Goal: Information Seeking & Learning: Learn about a topic

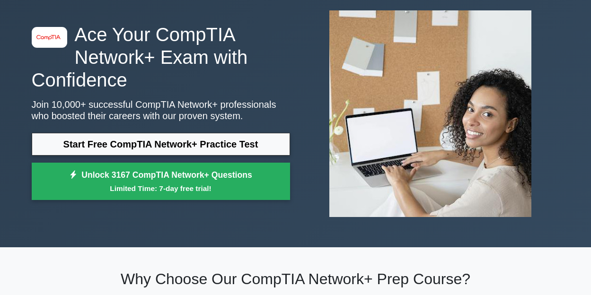
scroll to position [47, 0]
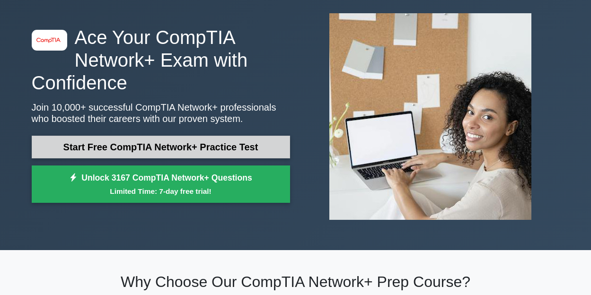
click at [190, 141] on link "Start Free CompTIA Network+ Practice Test" at bounding box center [161, 147] width 258 height 23
click at [173, 154] on link "Start Free CompTIA Network+ Practice Test" at bounding box center [161, 147] width 258 height 23
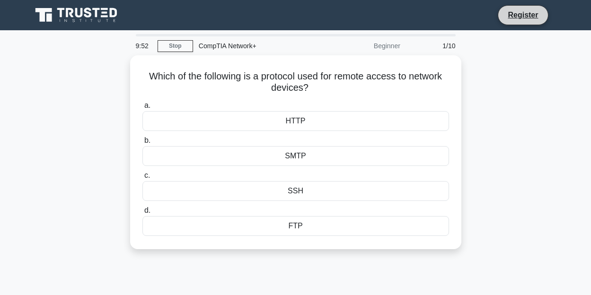
click at [517, 24] on li "Register" at bounding box center [522, 15] width 50 height 20
click at [523, 16] on link "Register" at bounding box center [523, 15] width 42 height 12
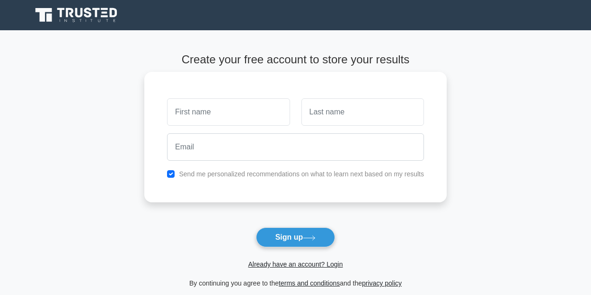
click at [261, 116] on input "text" at bounding box center [228, 111] width 122 height 27
type input "bryand"
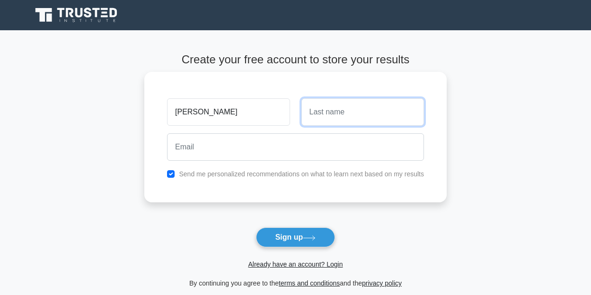
click at [359, 118] on input "text" at bounding box center [362, 111] width 122 height 27
type input "nanda"
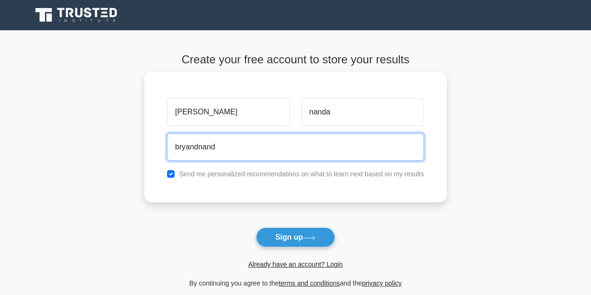
type input "bryandnanda17@gmail.com"
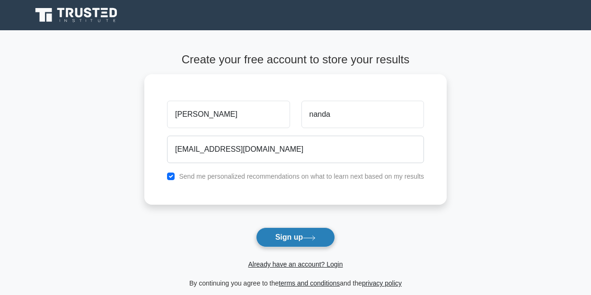
click at [281, 242] on button "Sign up" at bounding box center [295, 237] width 79 height 20
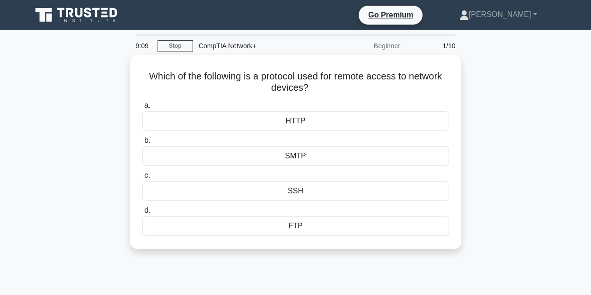
drag, startPoint x: 314, startPoint y: 85, endPoint x: 121, endPoint y: 66, distance: 194.3
click at [121, 66] on div "Which of the following is a protocol used for remote access to network devices?…" at bounding box center [295, 157] width 539 height 205
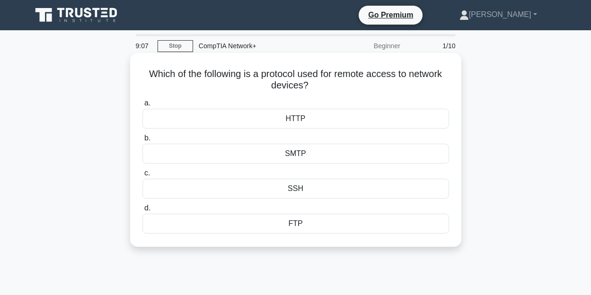
copy h5 "Which of the following is a protocol used for remote access to network devices?"
drag, startPoint x: 307, startPoint y: 227, endPoint x: 133, endPoint y: 78, distance: 229.4
click at [134, 78] on div "Which of the following is a protocol used for remote access to network devices?…" at bounding box center [295, 150] width 323 height 186
copy div "Which of the following is a protocol used for remote access to network devices?…"
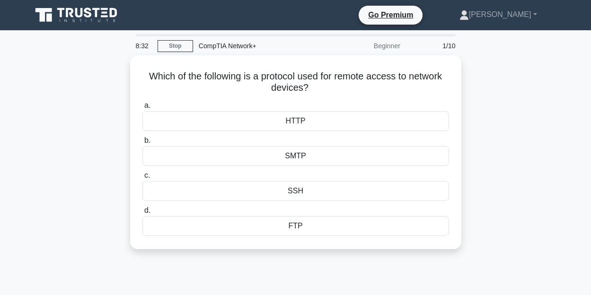
click at [488, 96] on div "Which of the following is a protocol used for remote access to network devices?…" at bounding box center [295, 157] width 539 height 205
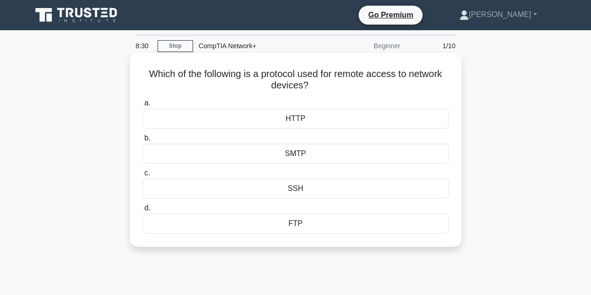
click at [213, 190] on div "SSH" at bounding box center [295, 189] width 306 height 20
click at [142, 176] on input "c. SSH" at bounding box center [142, 173] width 0 height 6
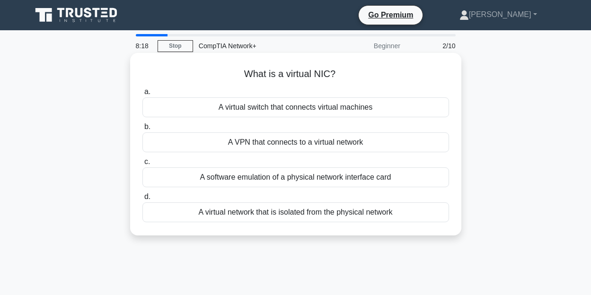
drag, startPoint x: 232, startPoint y: 74, endPoint x: 430, endPoint y: 215, distance: 242.8
click at [430, 215] on div "What is a virtual NIC? .spinner_0XTQ{transform-origin:center;animation:spinner_…" at bounding box center [295, 144] width 323 height 175
copy div "What is a virtual NIC? .spinner_0XTQ{transform-origin:center;animation:spinner_…"
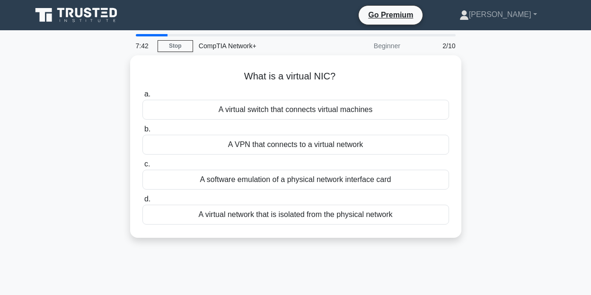
click at [73, 145] on div "What is a virtual NIC? .spinner_0XTQ{transform-origin:center;animation:spinner_…" at bounding box center [295, 152] width 539 height 194
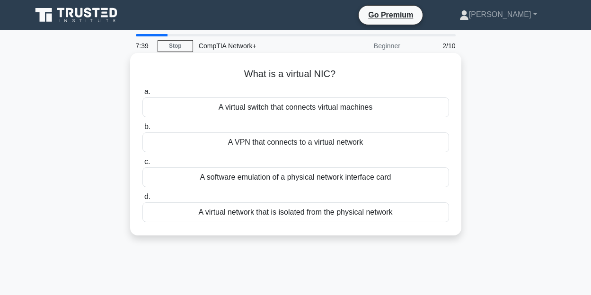
click at [230, 181] on div "A software emulation of a physical network interface card" at bounding box center [295, 177] width 306 height 20
click at [142, 165] on input "c. A software emulation of a physical network interface card" at bounding box center [142, 162] width 0 height 6
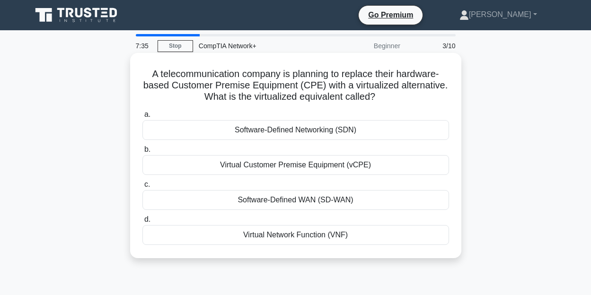
drag, startPoint x: 143, startPoint y: 71, endPoint x: 375, endPoint y: 235, distance: 283.9
click at [375, 235] on div "A telecommunication company is planning to replace their hardware-based Custome…" at bounding box center [295, 156] width 323 height 198
copy div "A telecommunication company is planning to replace their hardware-based Custome…"
click at [188, 160] on div "Virtual Customer Premise Equipment (vCPE)" at bounding box center [295, 165] width 306 height 20
click at [142, 153] on input "b. Virtual Customer Premise Equipment (vCPE)" at bounding box center [142, 150] width 0 height 6
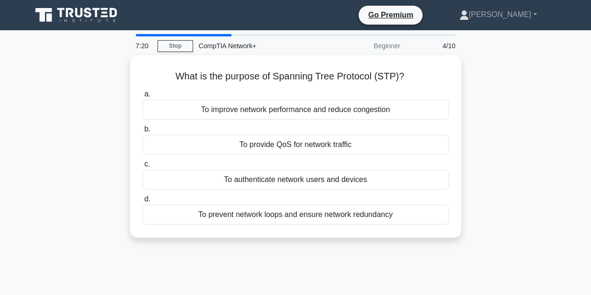
drag, startPoint x: 170, startPoint y: 72, endPoint x: 474, endPoint y: 211, distance: 333.9
click at [474, 211] on div "What is the purpose of Spanning Tree Protocol (STP)? .spinner_0XTQ{transform-or…" at bounding box center [295, 152] width 539 height 194
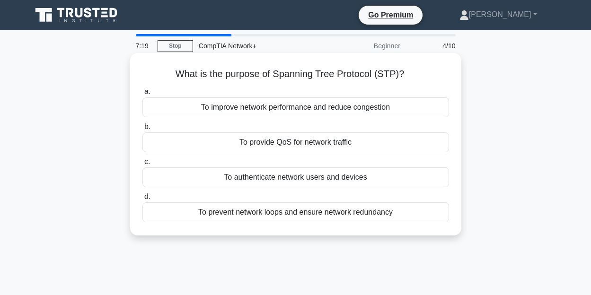
copy div "What is the purpose of Spanning Tree Protocol (STP)? .spinner_0XTQ{transform-or…"
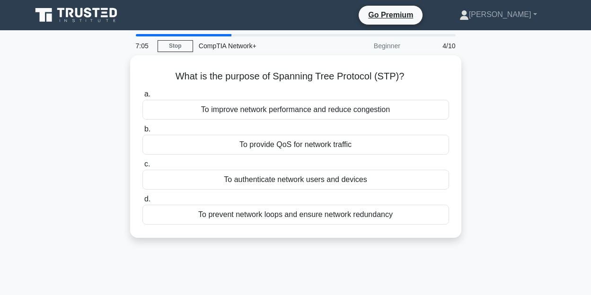
click at [15, 172] on main "7:05 Stop CompTIA Network+ Beginner 4/10 What is the purpose of Spanning Tree P…" at bounding box center [295, 270] width 591 height 480
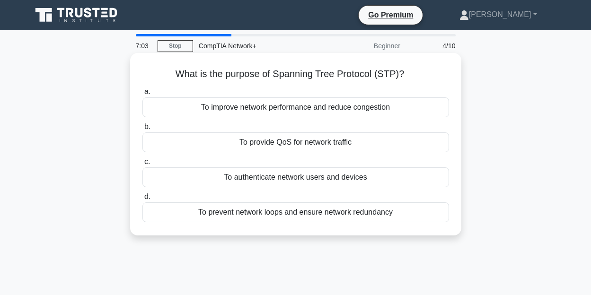
click at [210, 212] on div "To prevent network loops and ensure network redundancy" at bounding box center [295, 212] width 306 height 20
click at [142, 200] on input "d. To prevent network loops and ensure network redundancy" at bounding box center [142, 197] width 0 height 6
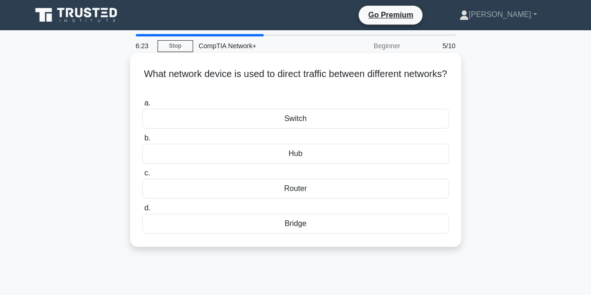
drag, startPoint x: 145, startPoint y: 72, endPoint x: 402, endPoint y: 225, distance: 298.9
click at [402, 225] on div "What network device is used to direct traffic between different networks? .spin…" at bounding box center [295, 150] width 323 height 186
copy div "What network device is used to direct traffic between different networks? .spin…"
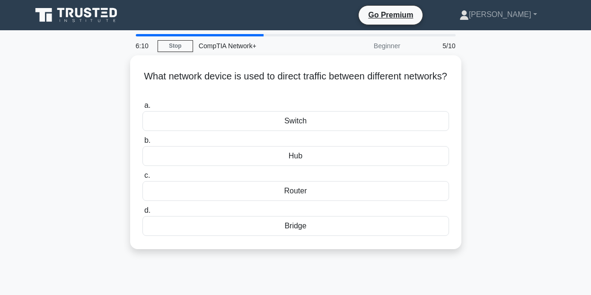
click at [546, 127] on div "What network device is used to direct traffic between different networks? .spin…" at bounding box center [295, 157] width 539 height 205
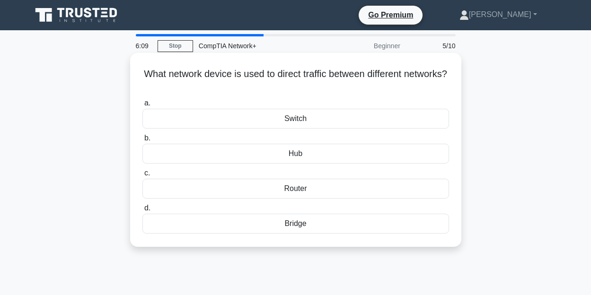
click at [267, 190] on div "Router" at bounding box center [295, 189] width 306 height 20
click at [142, 176] on input "c. Router" at bounding box center [142, 173] width 0 height 6
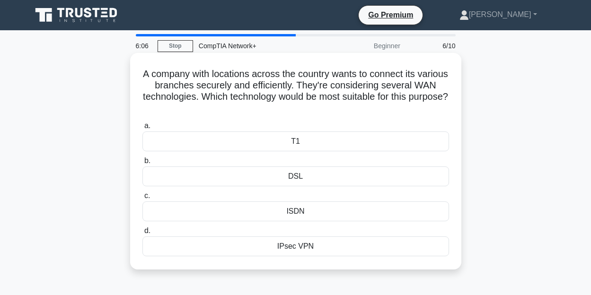
drag, startPoint x: 146, startPoint y: 72, endPoint x: 355, endPoint y: 245, distance: 270.7
click at [355, 245] on div "A company with locations across the country wants to connect its various branch…" at bounding box center [295, 161] width 323 height 209
copy div "A company with locations across the country wants to connect its various branch…"
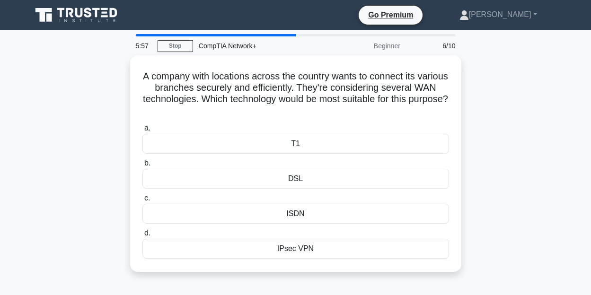
click at [561, 167] on div "A company with locations across the country wants to connect its various branch…" at bounding box center [295, 169] width 539 height 228
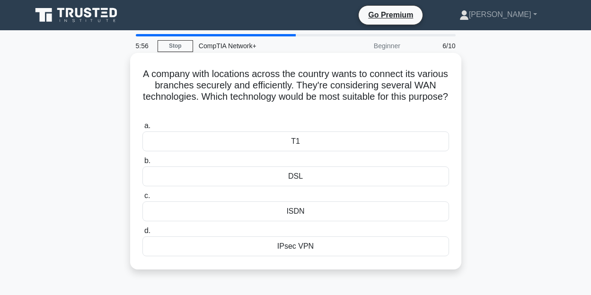
click at [244, 249] on div "IPsec VPN" at bounding box center [295, 246] width 306 height 20
click at [142, 234] on input "d. IPsec VPN" at bounding box center [142, 231] width 0 height 6
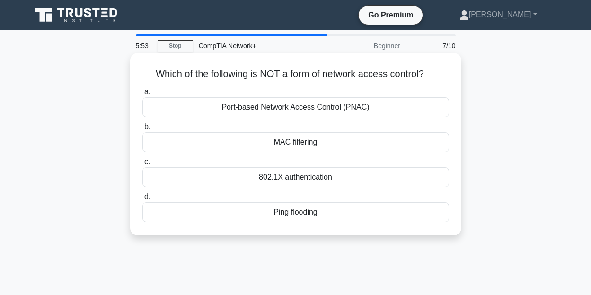
drag, startPoint x: 146, startPoint y: 72, endPoint x: 399, endPoint y: 212, distance: 289.1
click at [399, 212] on div "Which of the following is NOT a form of network access control? .spinner_0XTQ{t…" at bounding box center [295, 144] width 323 height 175
copy div "Which of the following is NOT a form of network access control? .spinner_0XTQ{t…"
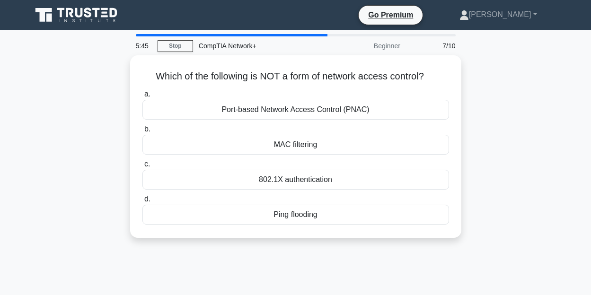
click at [574, 188] on main "5:45 Stop CompTIA Network+ Beginner 7/10 Which of the following is NOT a form o…" at bounding box center [295, 270] width 591 height 480
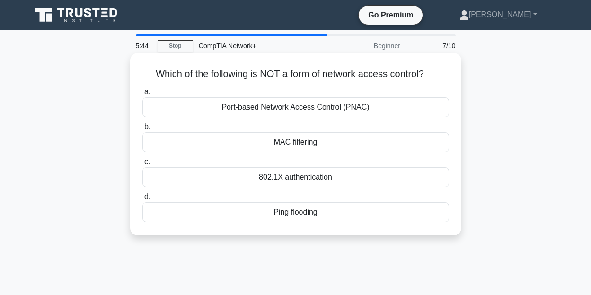
click at [324, 210] on div "Ping flooding" at bounding box center [295, 212] width 306 height 20
click at [142, 200] on input "d. Ping flooding" at bounding box center [142, 197] width 0 height 6
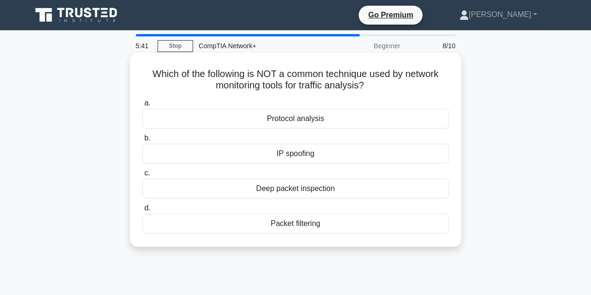
drag, startPoint x: 141, startPoint y: 74, endPoint x: 348, endPoint y: 217, distance: 251.6
click at [348, 217] on div "Which of the following is NOT a common technique used by network monitoring too…" at bounding box center [295, 150] width 323 height 186
copy div "Which of the following is NOT a common technique used by network monitoring too…"
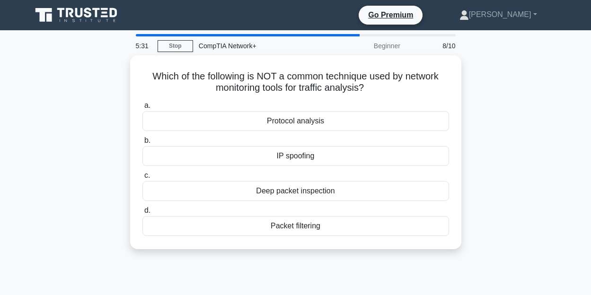
click at [573, 142] on main "5:31 Stop CompTIA Network+ Beginner 8/10 Which of the following is NOT a common…" at bounding box center [295, 270] width 591 height 480
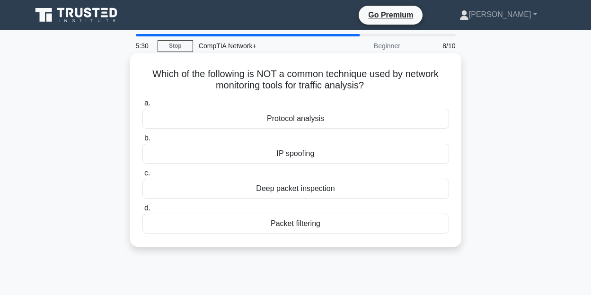
click at [316, 154] on div "IP spoofing" at bounding box center [295, 154] width 306 height 20
click at [142, 141] on input "b. IP spoofing" at bounding box center [142, 138] width 0 height 6
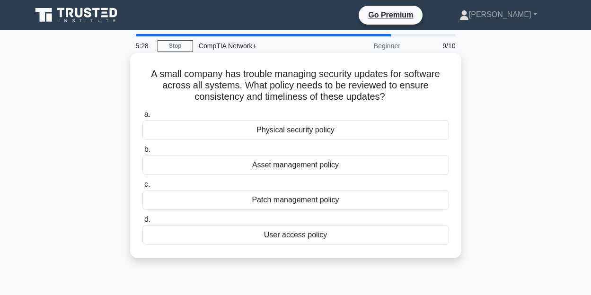
drag, startPoint x: 140, startPoint y: 71, endPoint x: 375, endPoint y: 229, distance: 282.1
click at [375, 229] on div "A small company has trouble managing security updates for software across all s…" at bounding box center [295, 156] width 323 height 198
copy div "A small company has trouble managing security updates for software across all s…"
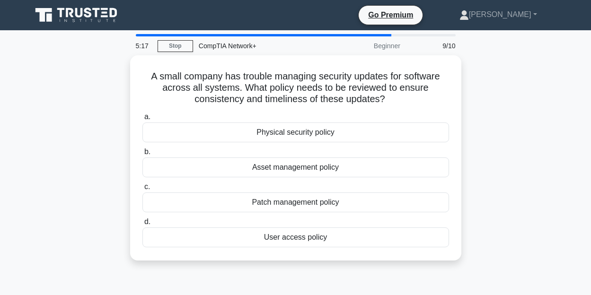
scroll to position [216, 0]
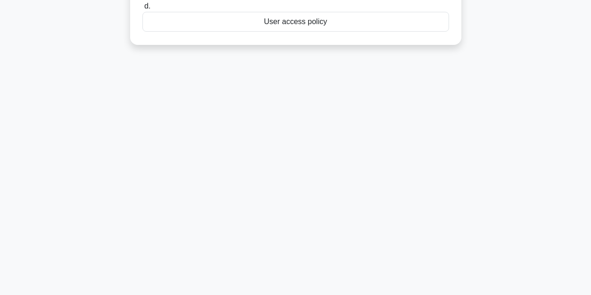
click at [514, 144] on div "5:16 Stop CompTIA Network+ Beginner 9/10 A small company has trouble managing s…" at bounding box center [295, 54] width 539 height 473
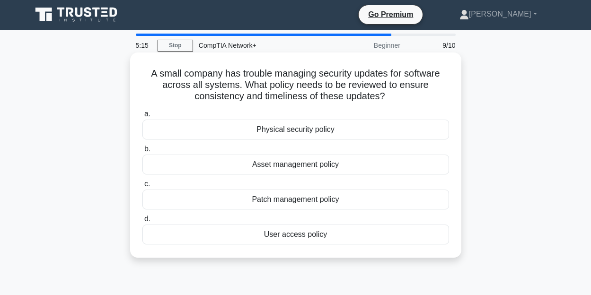
scroll to position [0, 0]
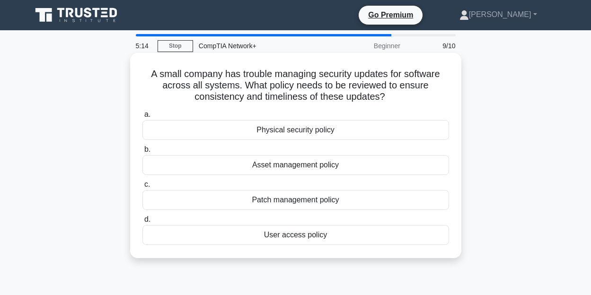
click at [320, 202] on div "Patch management policy" at bounding box center [295, 200] width 306 height 20
click at [142, 188] on input "c. Patch management policy" at bounding box center [142, 185] width 0 height 6
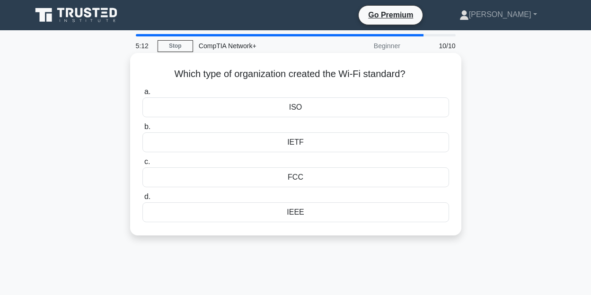
drag, startPoint x: 166, startPoint y: 69, endPoint x: 399, endPoint y: 205, distance: 269.4
click at [399, 205] on div "Which type of organization created the Wi-Fi standard? .spinner_0XTQ{transform-…" at bounding box center [295, 144] width 323 height 175
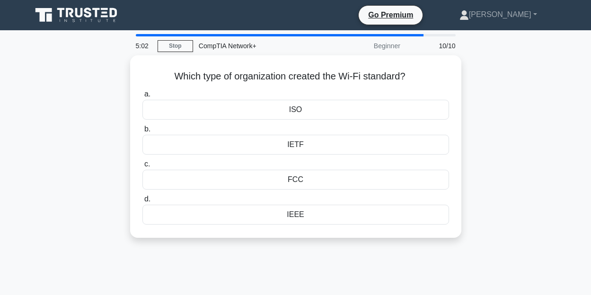
click at [555, 170] on div "Which type of organization created the Wi-Fi standard? .spinner_0XTQ{transform-…" at bounding box center [295, 152] width 539 height 194
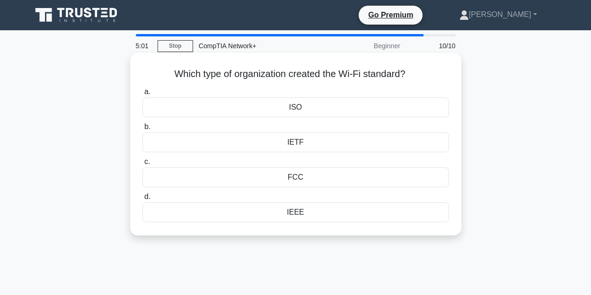
click at [293, 213] on div "IEEE" at bounding box center [295, 212] width 306 height 20
click at [142, 200] on input "d. IEEE" at bounding box center [142, 197] width 0 height 6
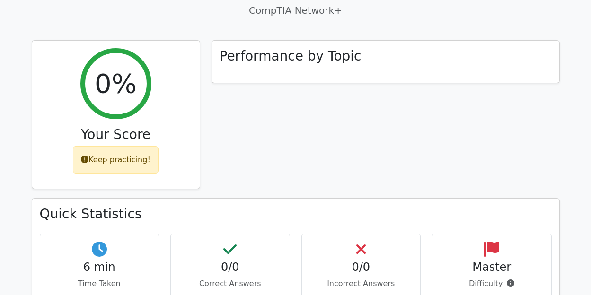
scroll to position [284, 0]
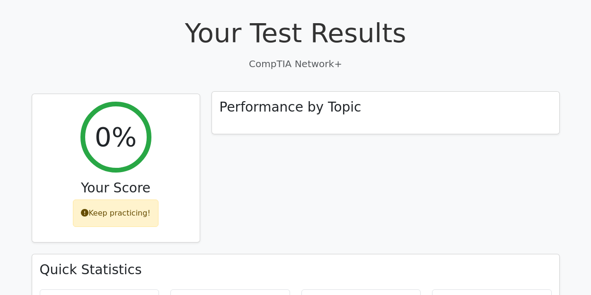
click at [280, 92] on div "Performance by Topic" at bounding box center [385, 113] width 347 height 43
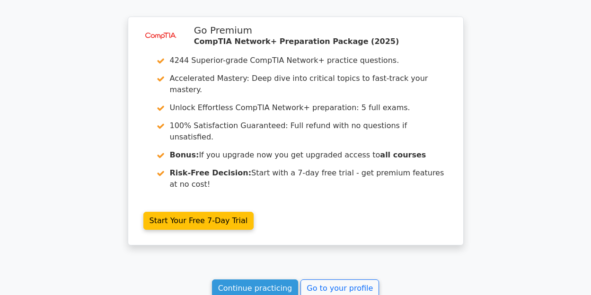
scroll to position [828, 0]
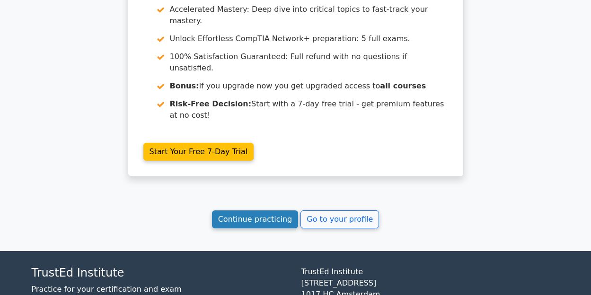
click at [275, 210] on link "Continue practicing" at bounding box center [255, 219] width 87 height 18
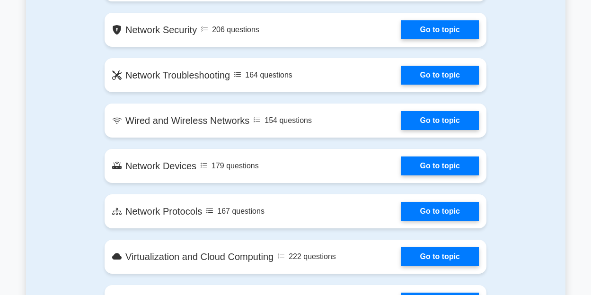
scroll to position [804, 0]
